Goal: Information Seeking & Learning: Find specific fact

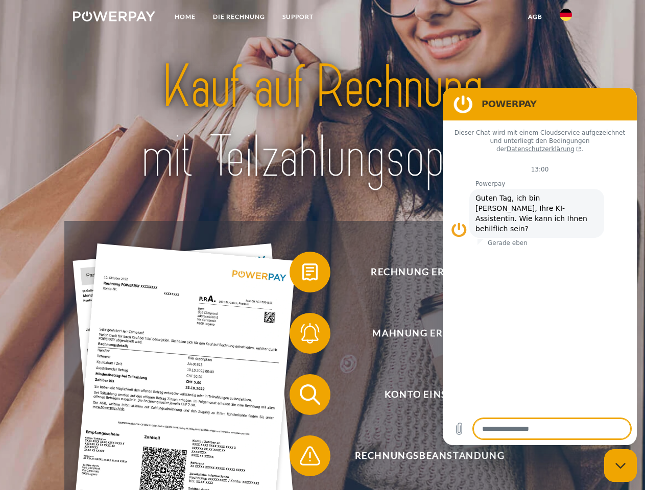
click at [114, 18] on img at bounding box center [114, 16] width 82 height 10
click at [566, 18] on img at bounding box center [566, 15] width 12 height 12
click at [535, 17] on link "agb" at bounding box center [536, 17] width 32 height 18
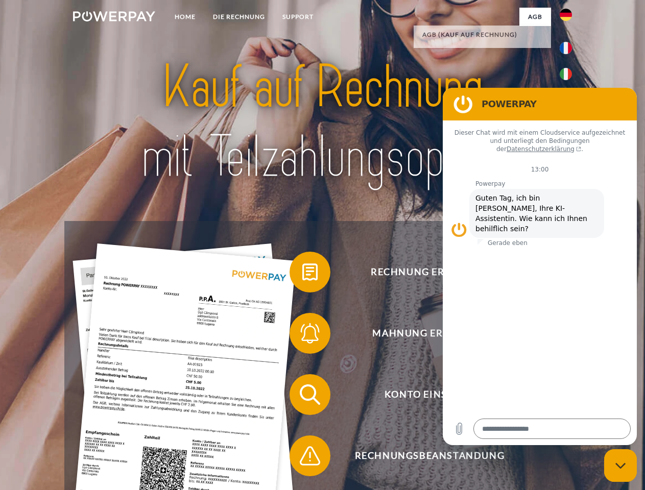
click at [302, 274] on span at bounding box center [294, 272] width 51 height 51
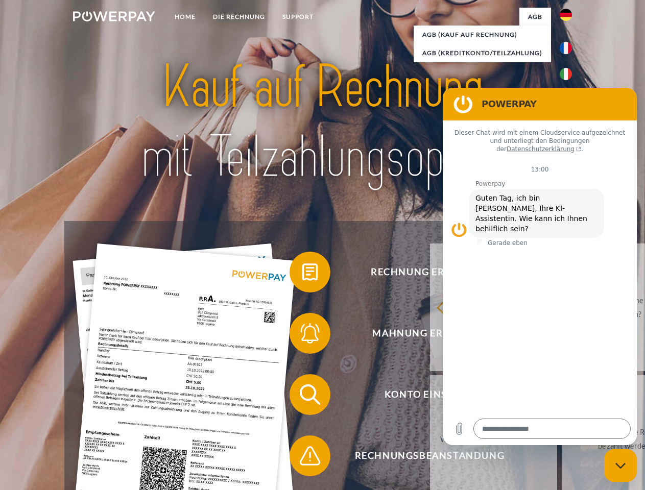
click at [302, 336] on div "Rechnung erhalten? Mahnung erhalten? Konto einsehen" at bounding box center [322, 425] width 516 height 409
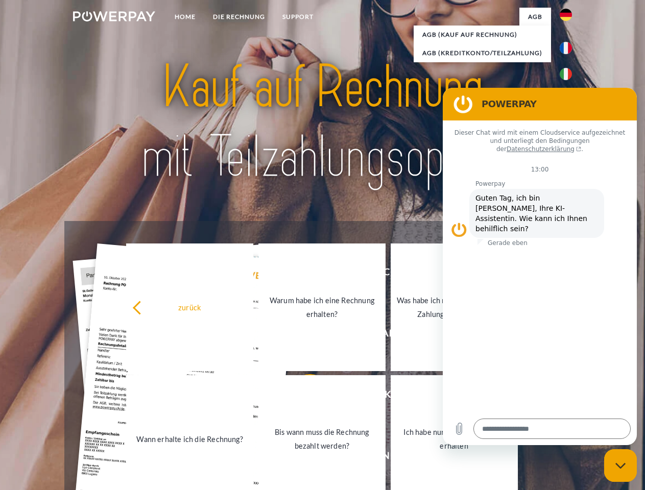
click at [302, 397] on link "Bis wann muss die Rechnung bezahlt werden?" at bounding box center [322, 440] width 127 height 128
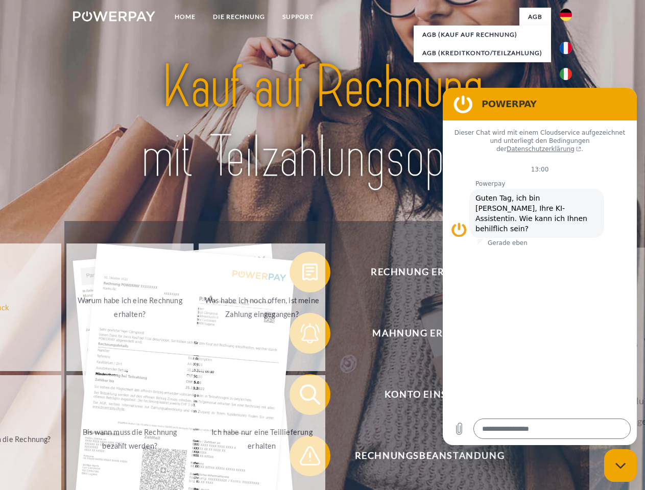
click at [302, 458] on span at bounding box center [294, 456] width 51 height 51
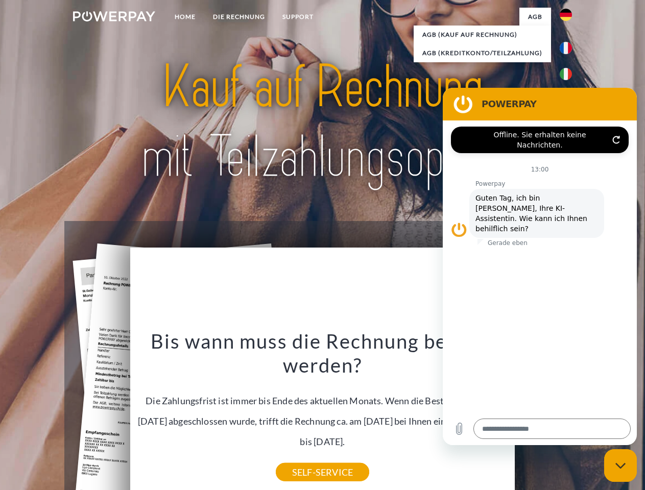
click at [621, 466] on icon "Messaging-Fenster schließen" at bounding box center [621, 466] width 11 height 7
type textarea "*"
